Goal: Navigation & Orientation: Find specific page/section

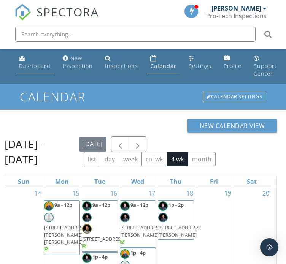
click at [34, 65] on div "Dashboard" at bounding box center [35, 65] width 32 height 7
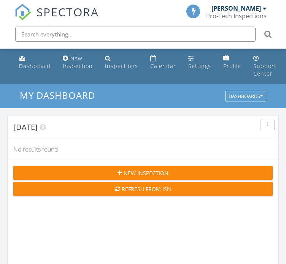
scroll to position [3, 3]
click at [230, 98] on div "Dashboards" at bounding box center [246, 96] width 34 height 5
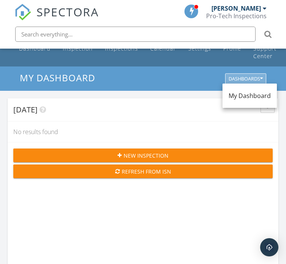
scroll to position [0, 0]
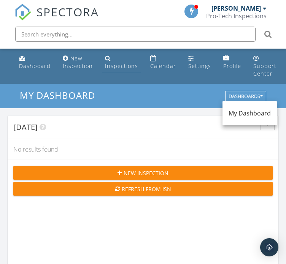
click at [128, 58] on link "Inspections" at bounding box center [121, 63] width 39 height 22
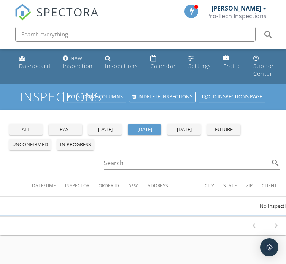
click at [73, 128] on div "past" at bounding box center [65, 130] width 27 height 8
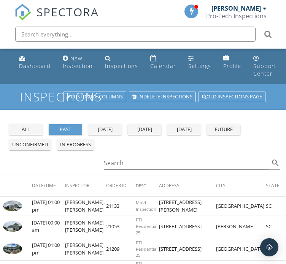
click at [231, 136] on div "all past yesterday today tomorrow future unconfirmed in progress" at bounding box center [143, 135] width 274 height 33
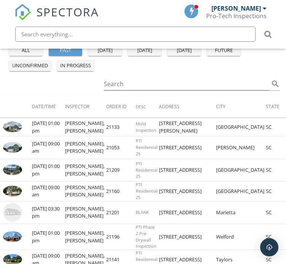
scroll to position [70, 0]
